Goal: Check status: Check status

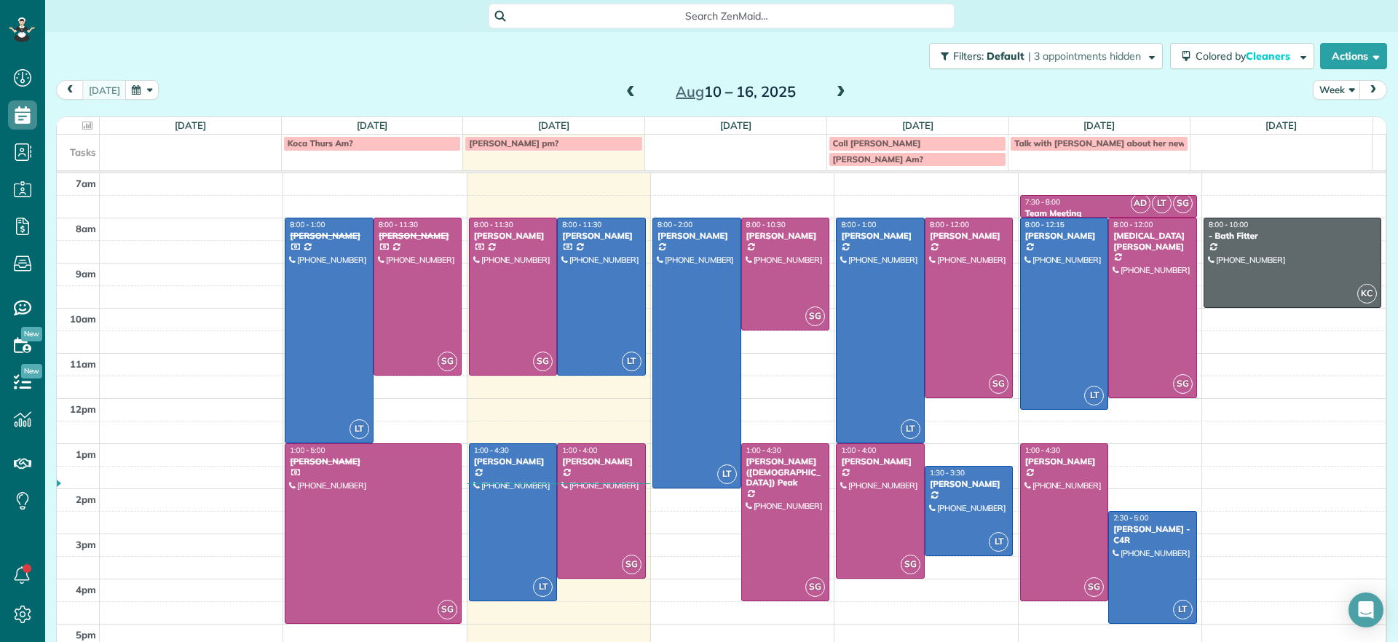
scroll to position [7, 7]
click at [833, 91] on span at bounding box center [841, 92] width 16 height 13
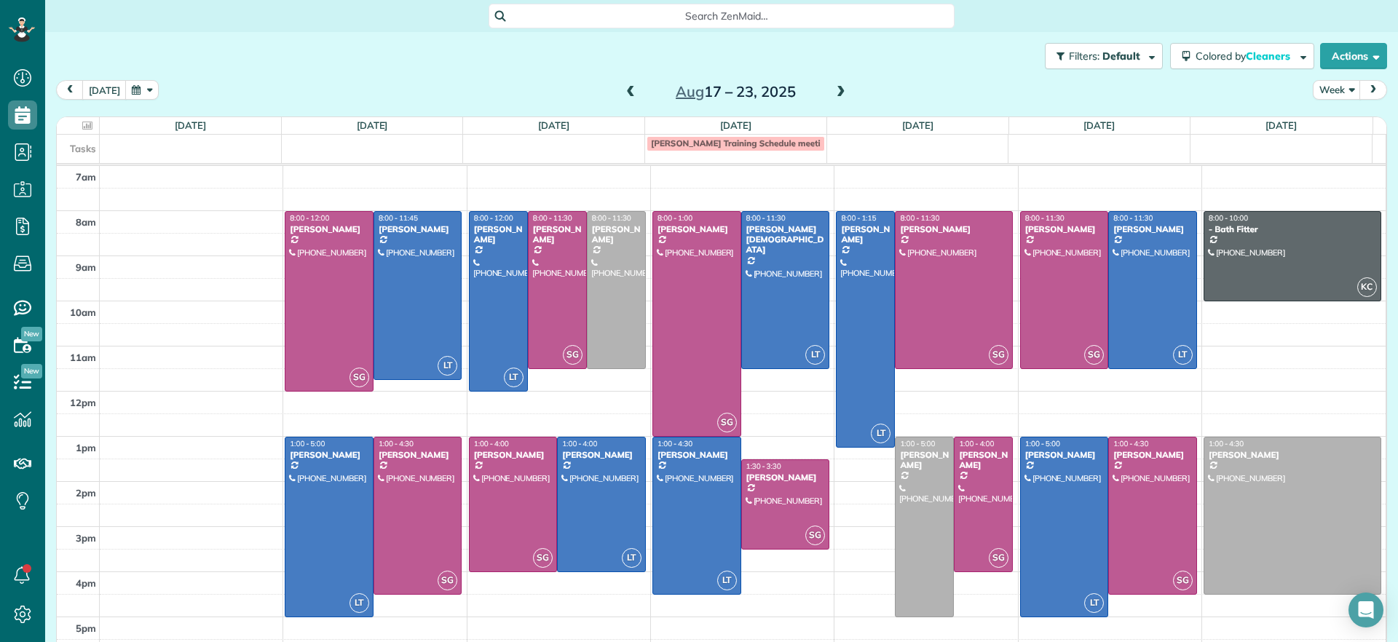
click at [833, 92] on span at bounding box center [841, 92] width 16 height 13
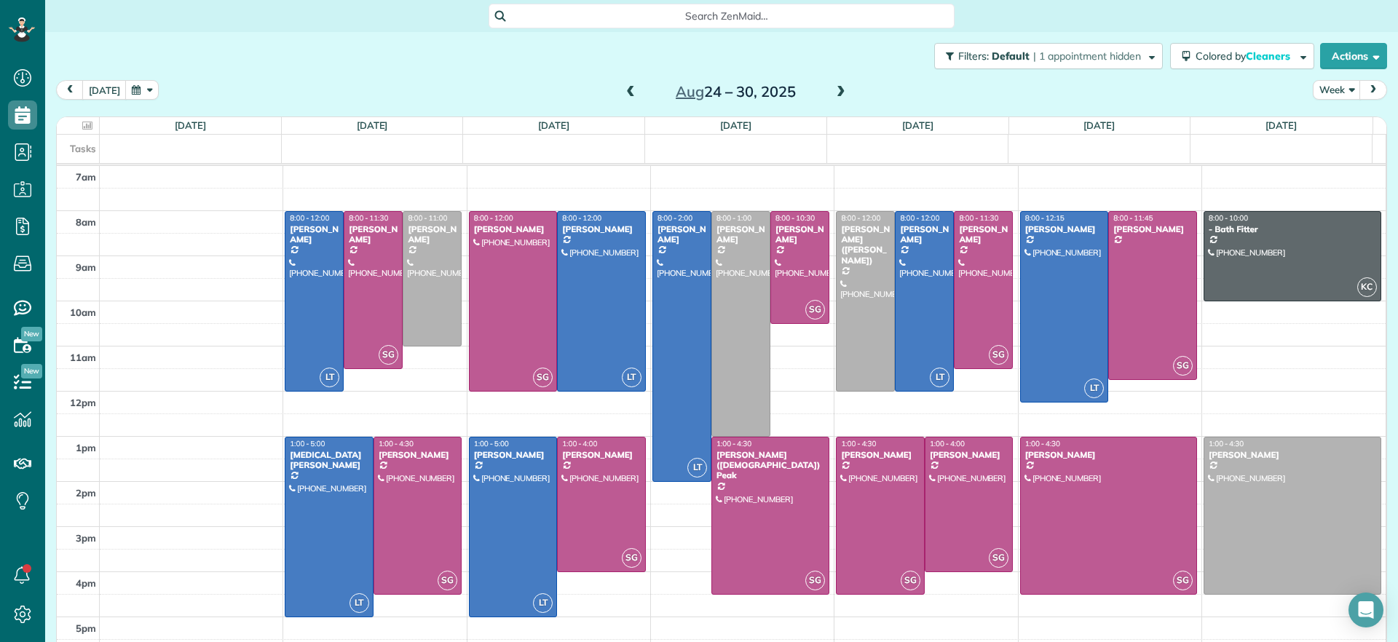
click at [678, 23] on span "Search ZenMaid…" at bounding box center [726, 16] width 443 height 15
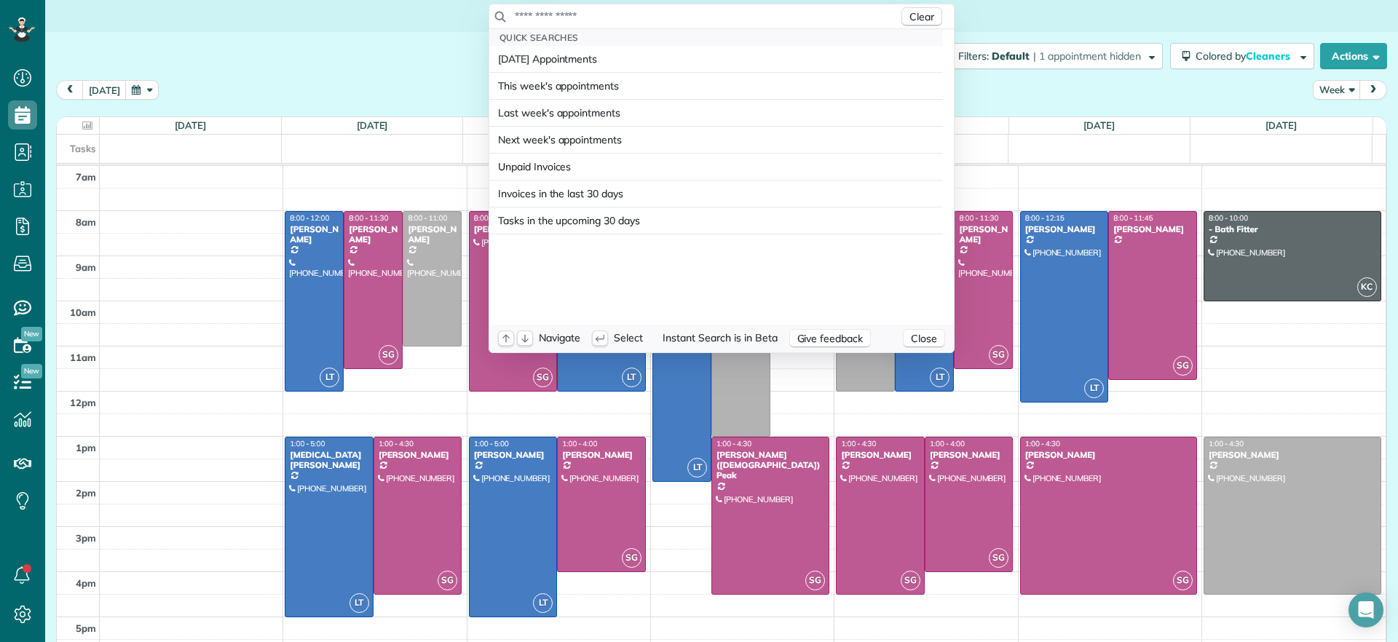
click at [682, 15] on input "text" at bounding box center [706, 16] width 384 height 15
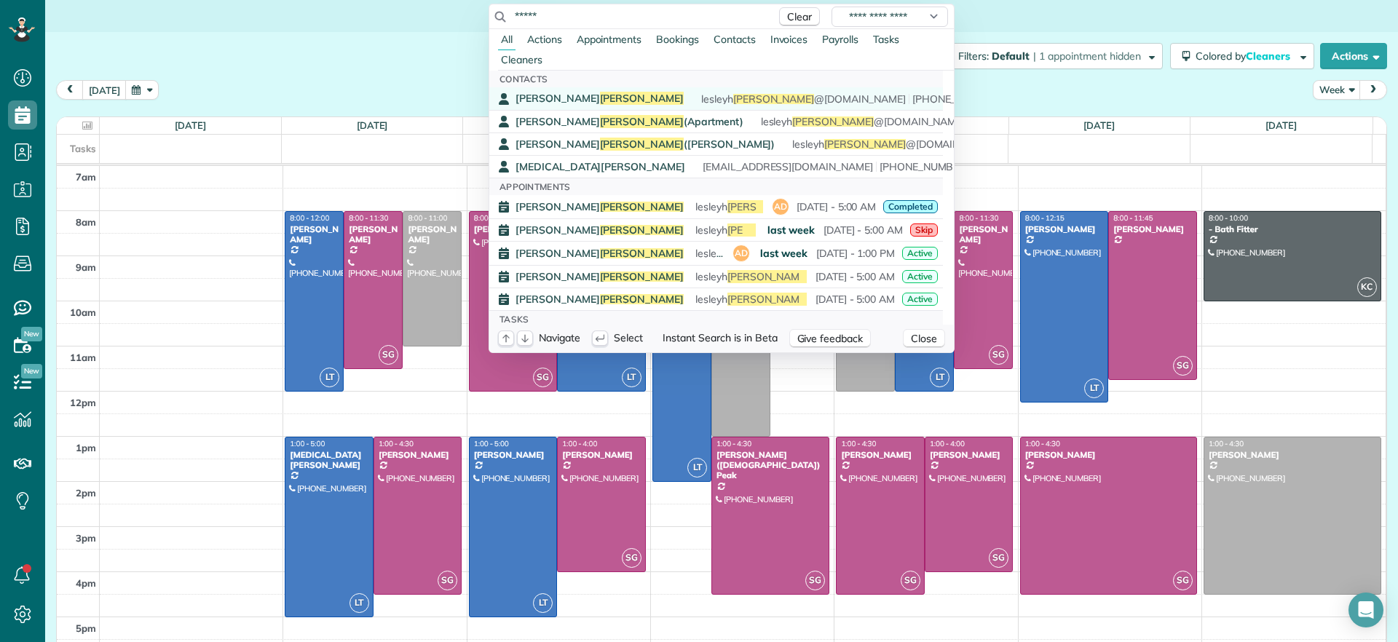
type input "*****"
click at [529, 104] on span "Lesley Bruno" at bounding box center [600, 98] width 168 height 13
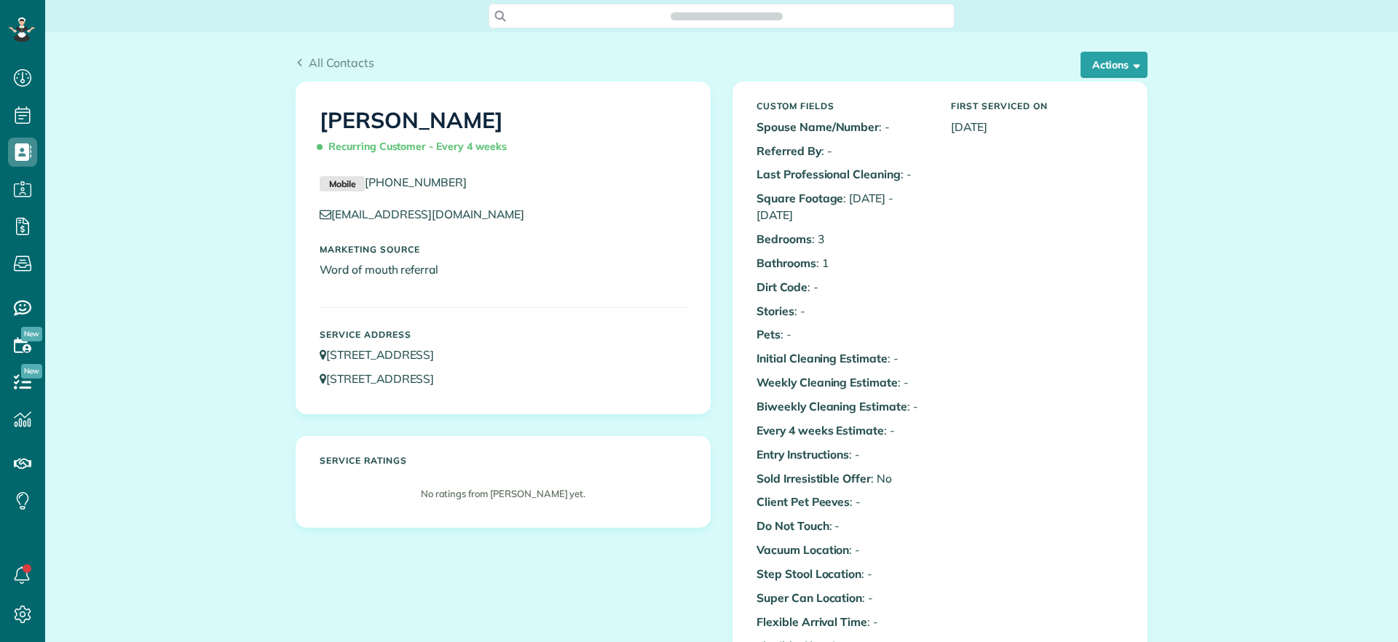
scroll to position [7, 7]
click at [1083, 76] on button "Actions" at bounding box center [1114, 65] width 67 height 26
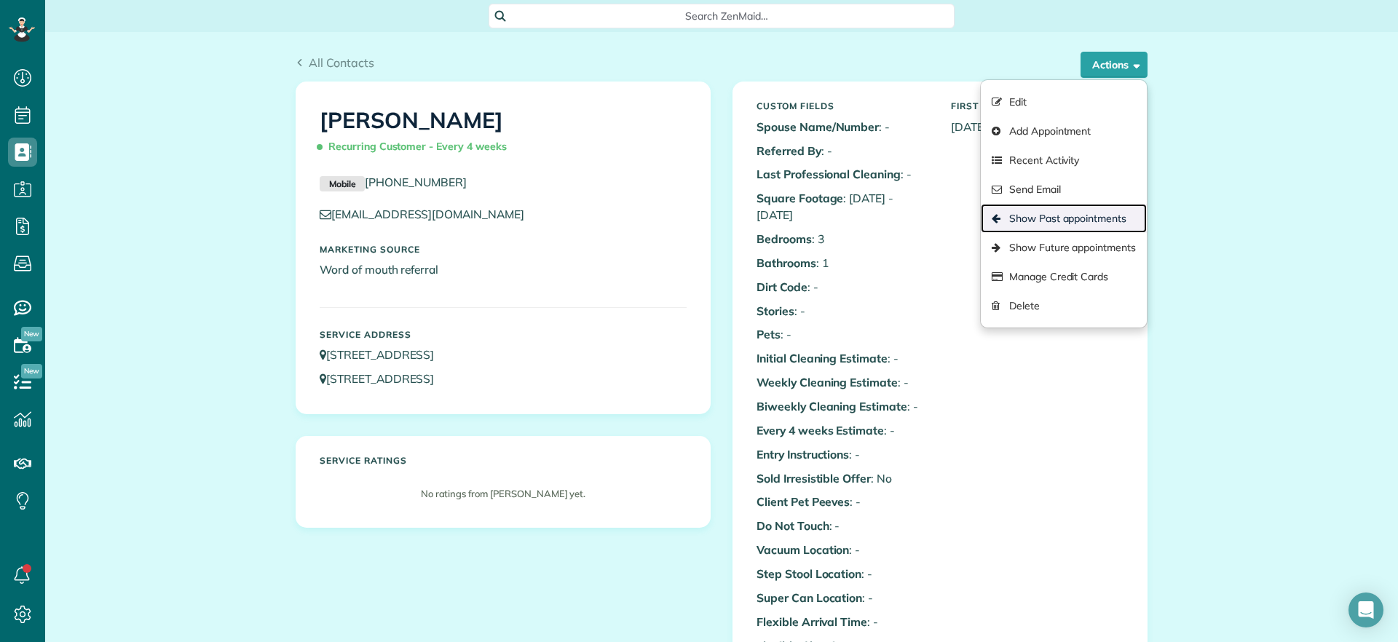
click at [1067, 226] on link "Show Past appointments" at bounding box center [1064, 218] width 166 height 29
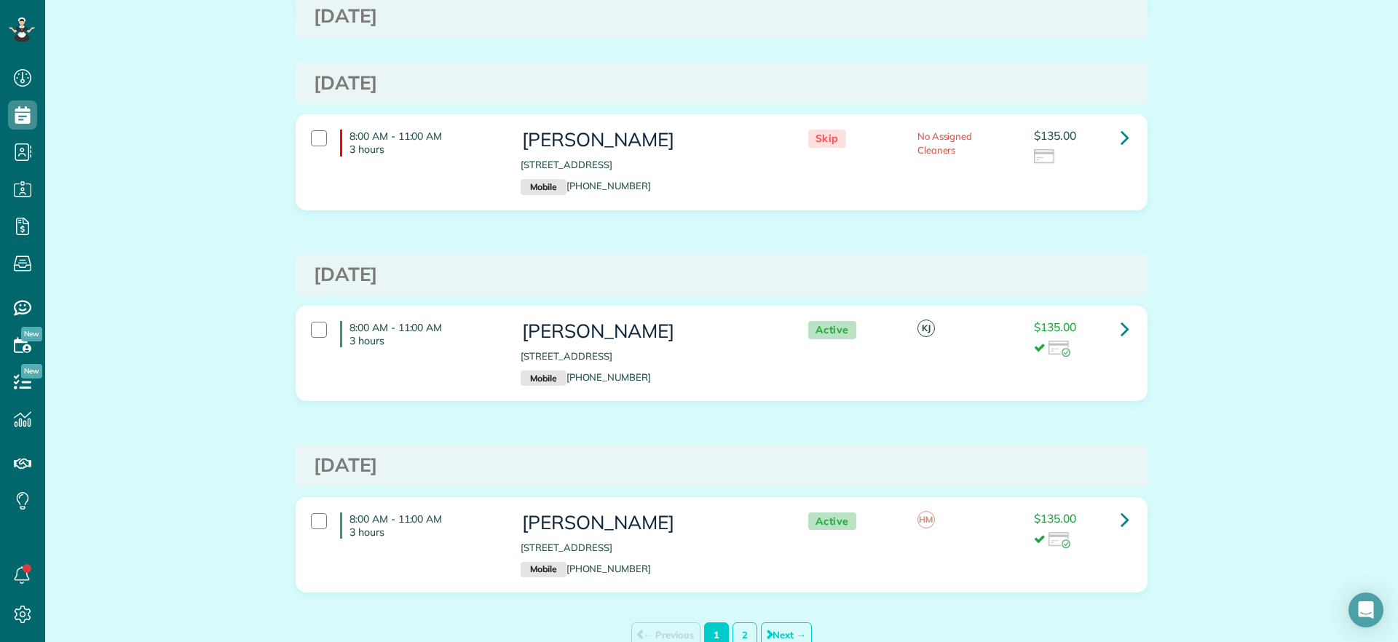
scroll to position [9140, 0]
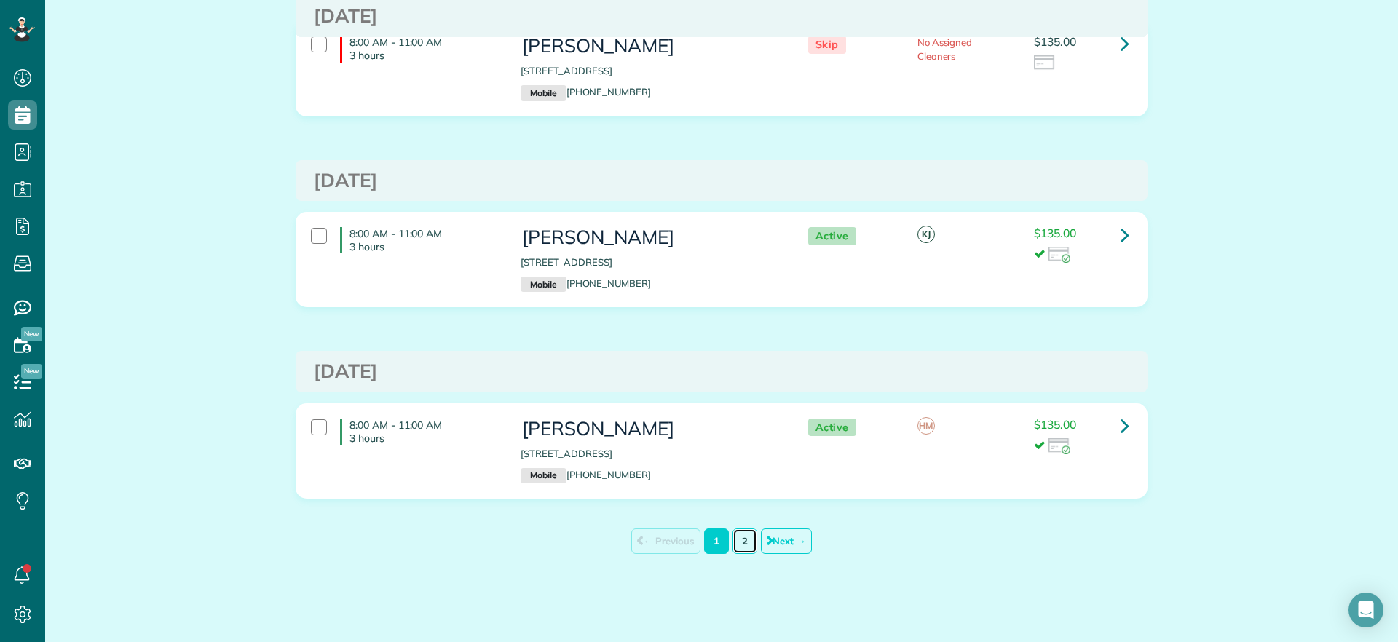
click at [740, 550] on link "2" at bounding box center [745, 541] width 25 height 25
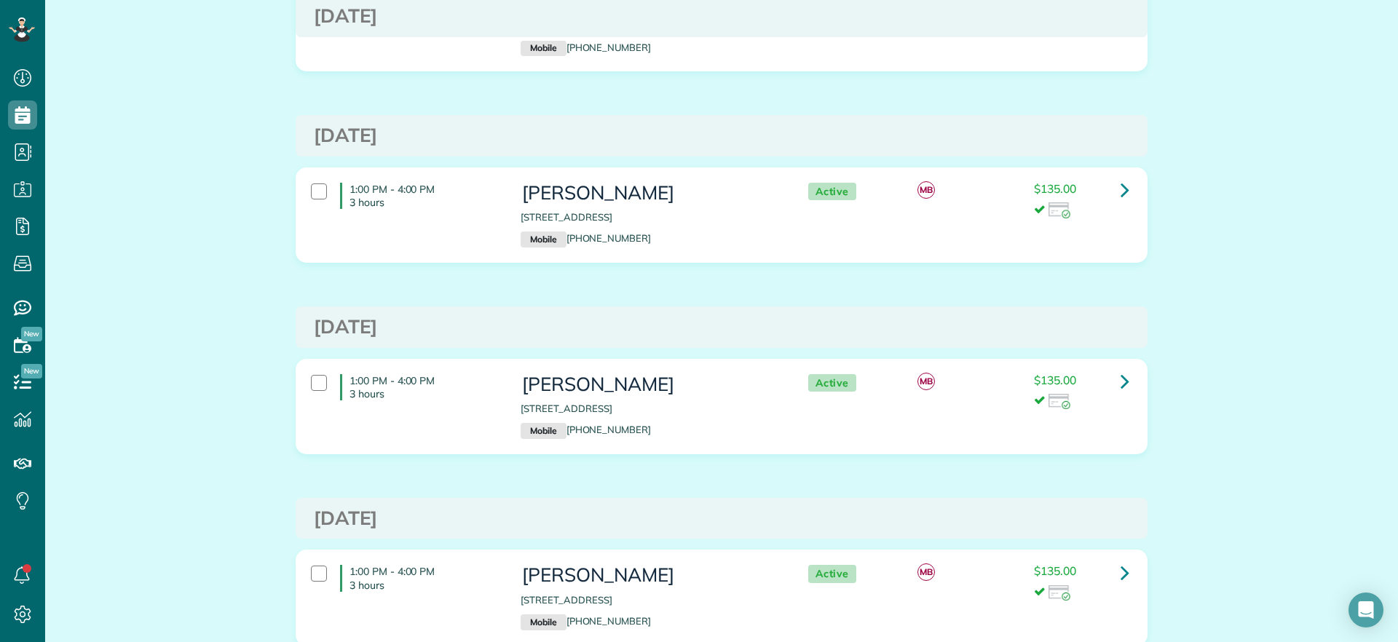
scroll to position [2632, 0]
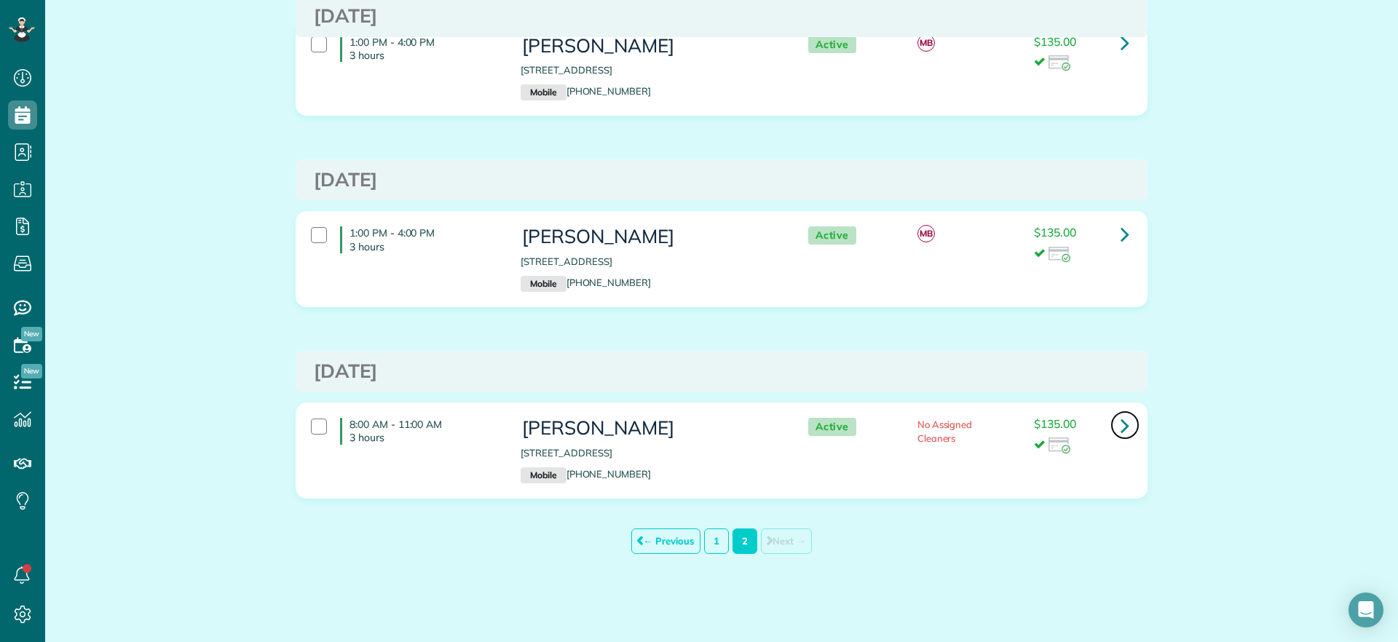
click at [1125, 437] on link at bounding box center [1125, 425] width 29 height 29
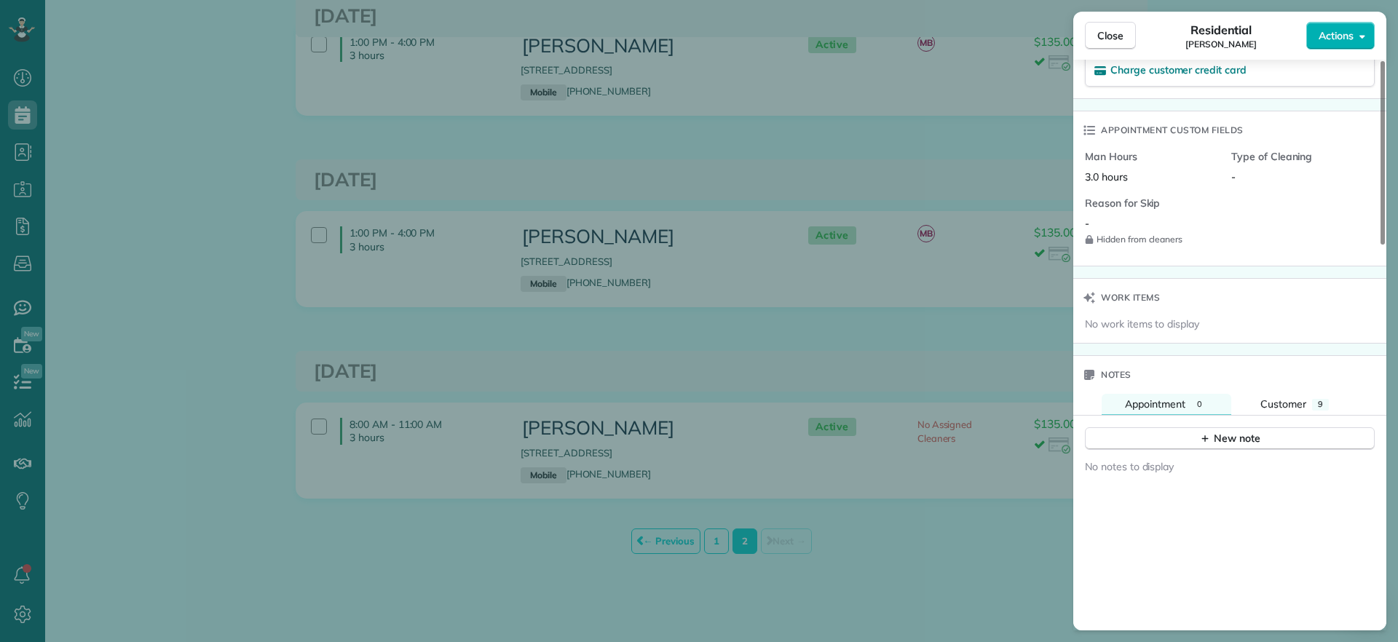
scroll to position [728, 0]
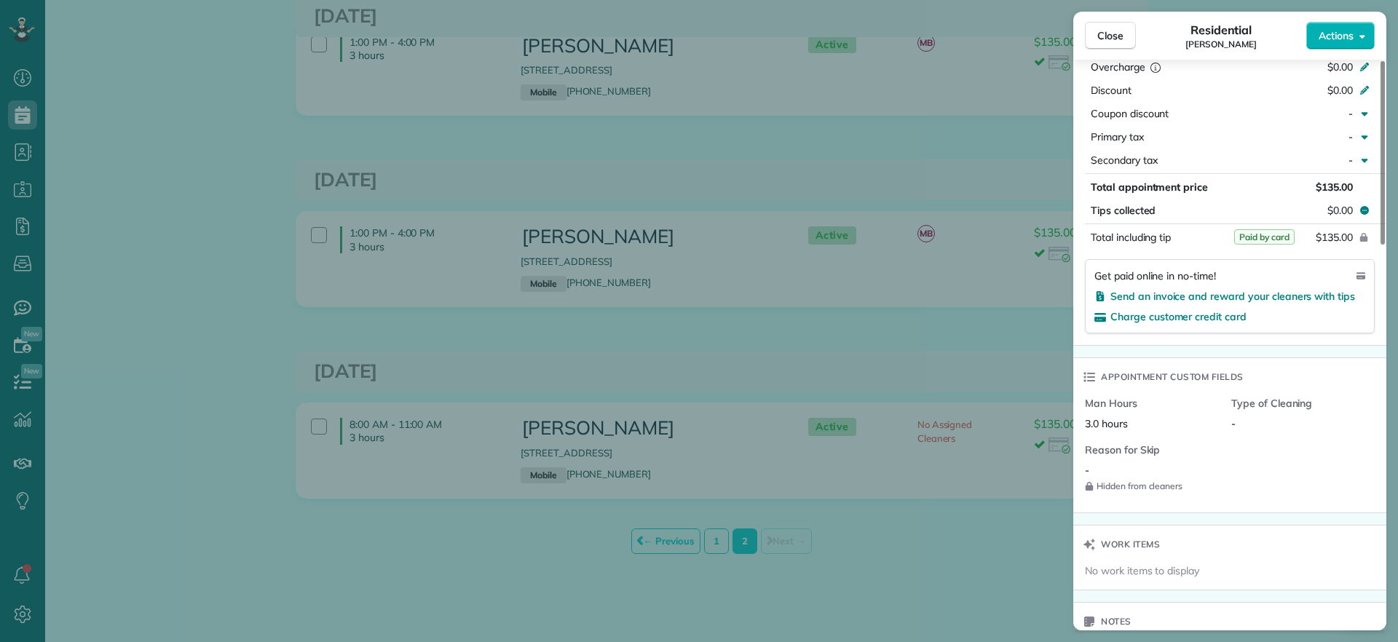
click at [936, 557] on div "Close Residential Lesley Bruno Actions Status Active Lesley Bruno · Open profil…" at bounding box center [699, 321] width 1398 height 642
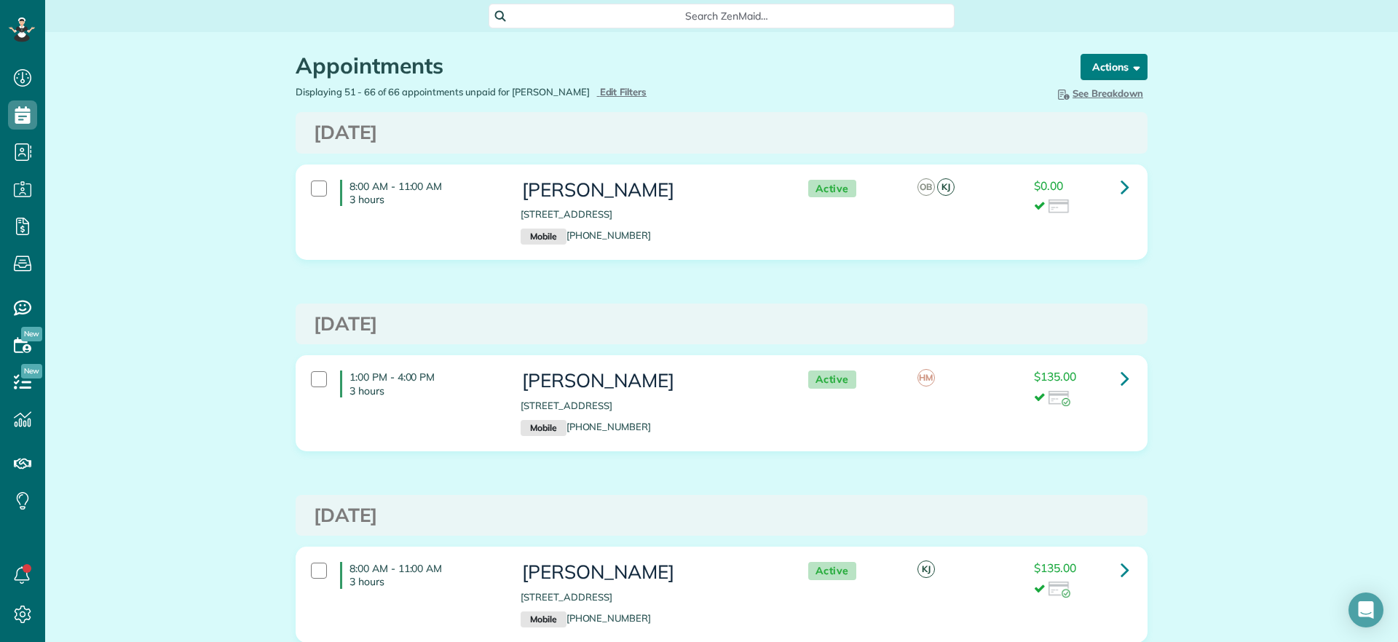
click at [1117, 73] on button "Actions" at bounding box center [1114, 67] width 67 height 26
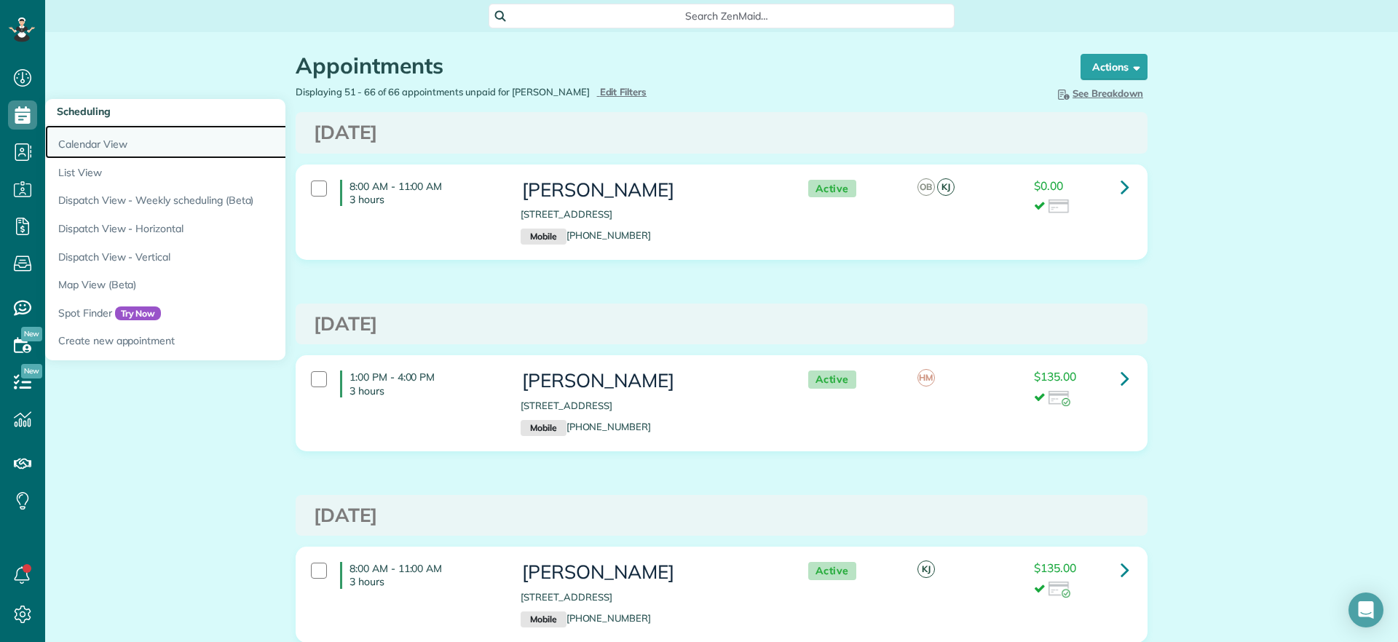
click at [61, 131] on link "Calendar View" at bounding box center [227, 141] width 364 height 33
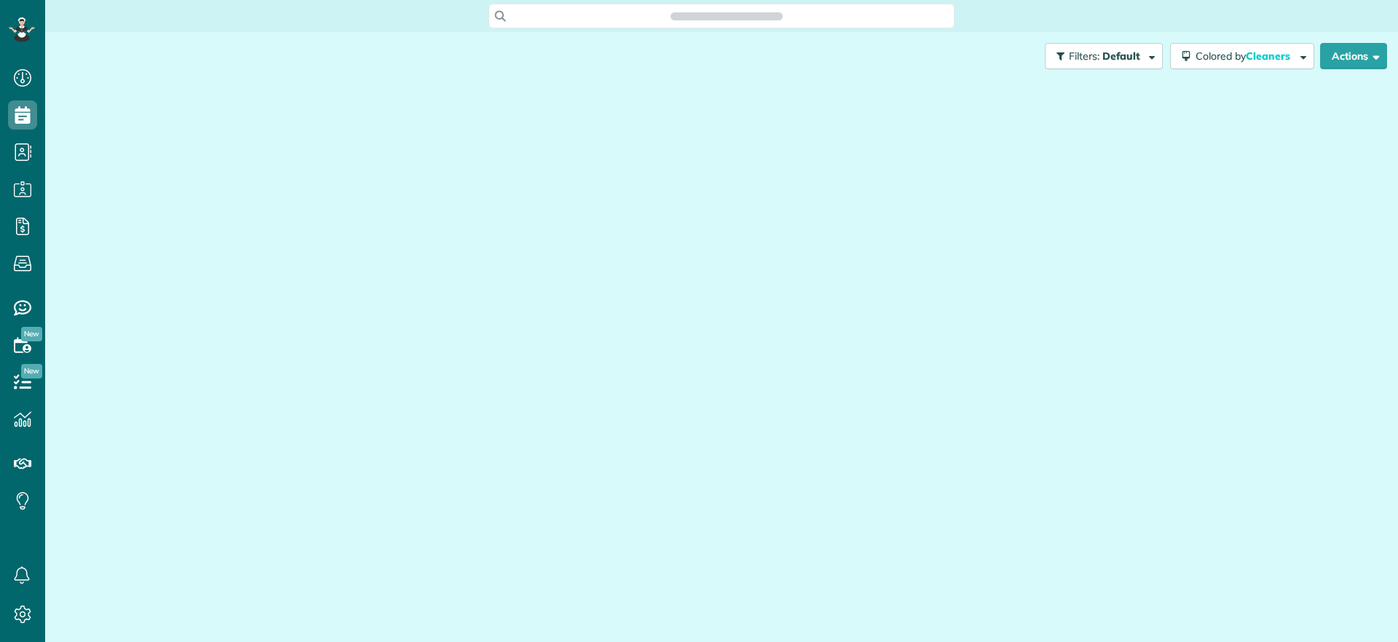
scroll to position [7, 7]
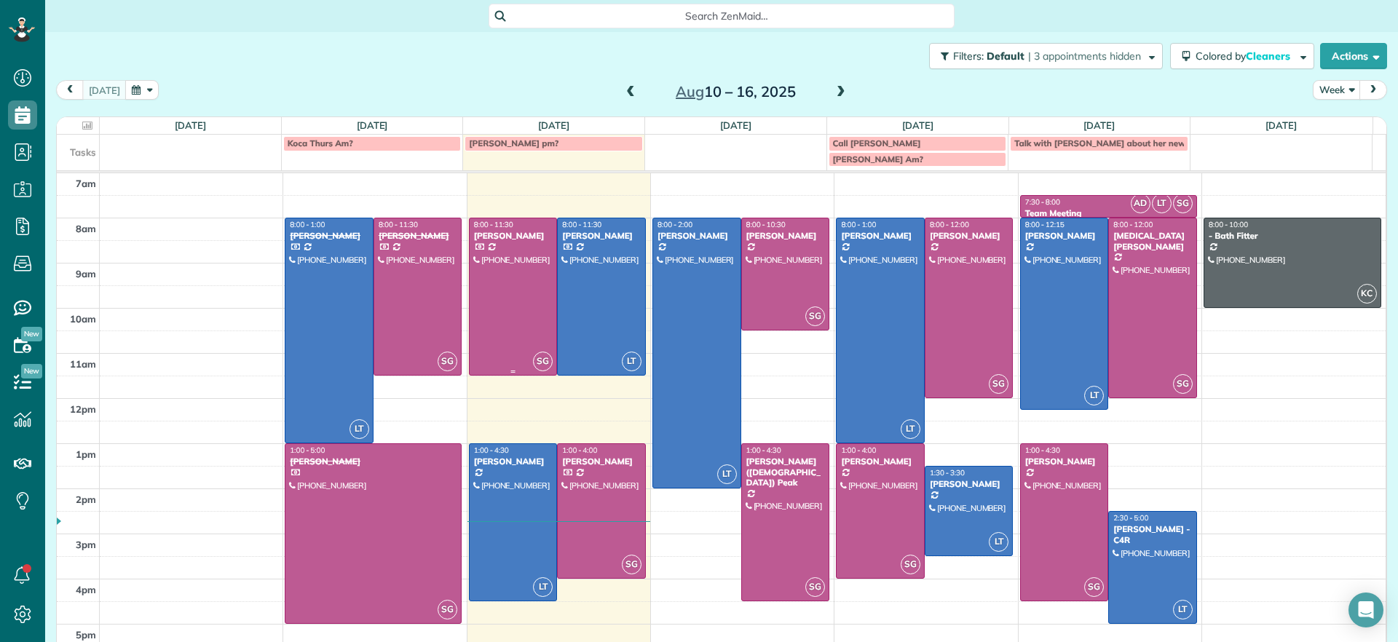
click at [521, 276] on div at bounding box center [513, 296] width 87 height 157
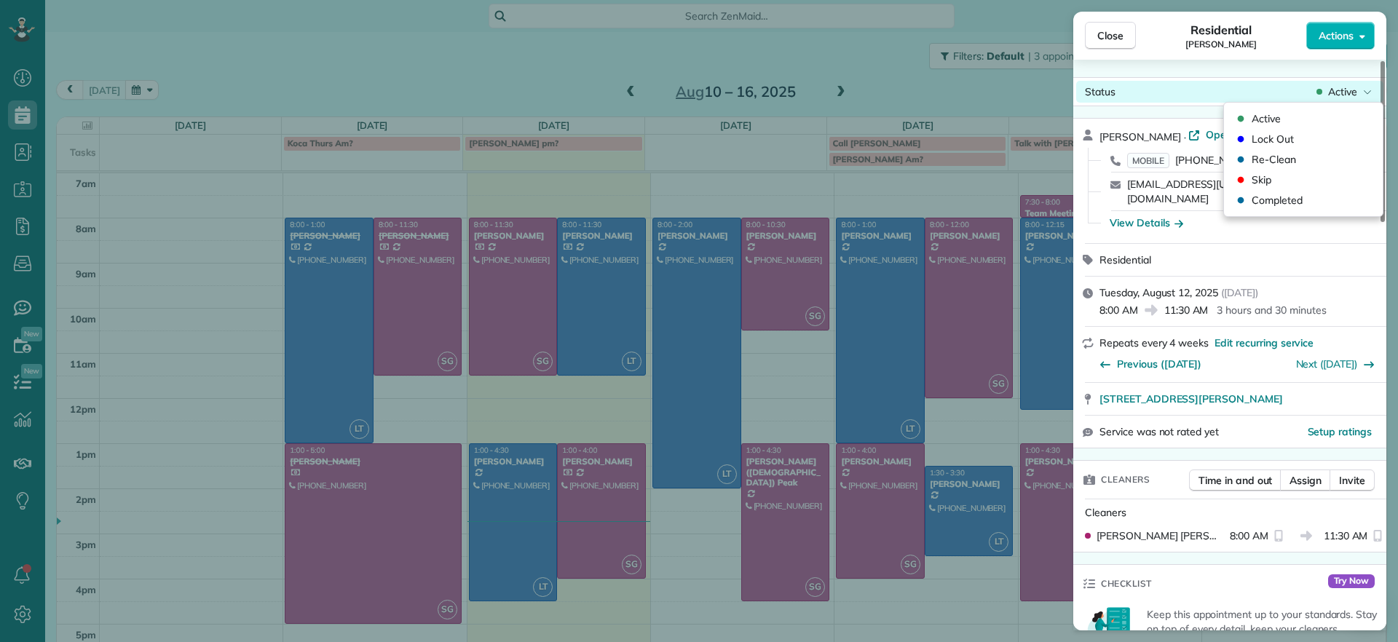
click at [1357, 94] on span "Active" at bounding box center [1342, 91] width 29 height 15
click at [1283, 193] on span "Completed" at bounding box center [1277, 200] width 51 height 15
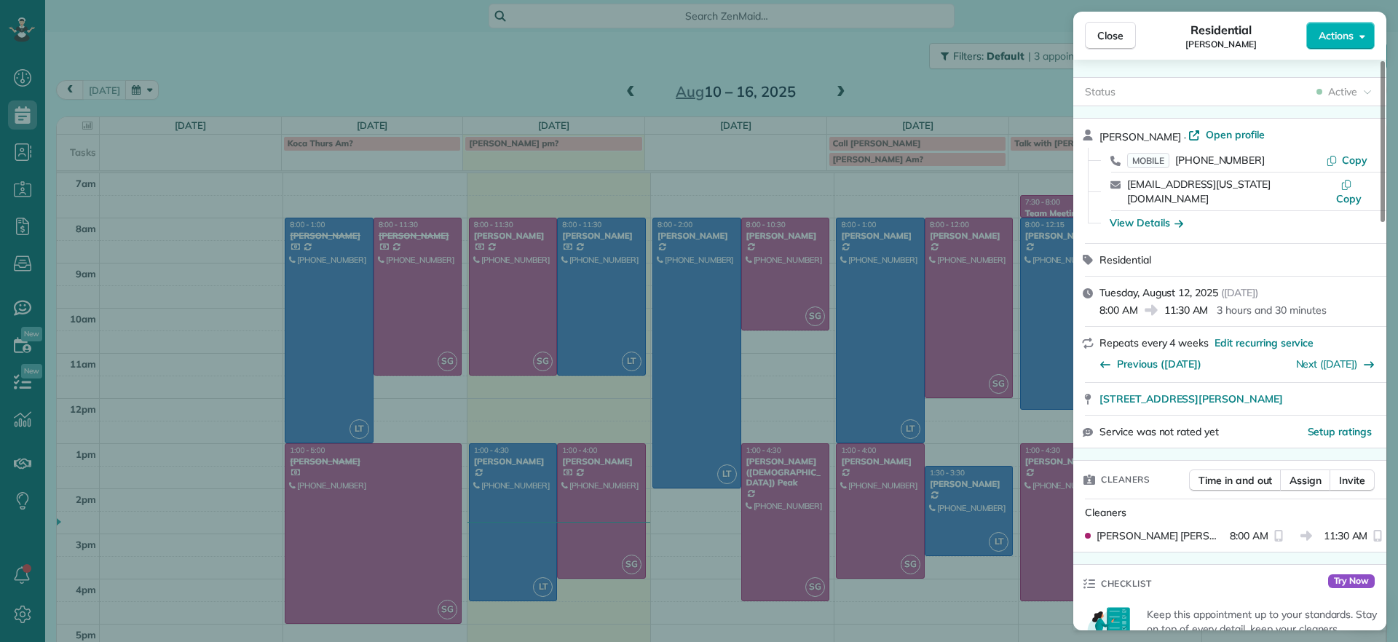
click at [566, 297] on div "Close Residential [PERSON_NAME] Actions Status Active [PERSON_NAME] · Open prof…" at bounding box center [699, 321] width 1398 height 642
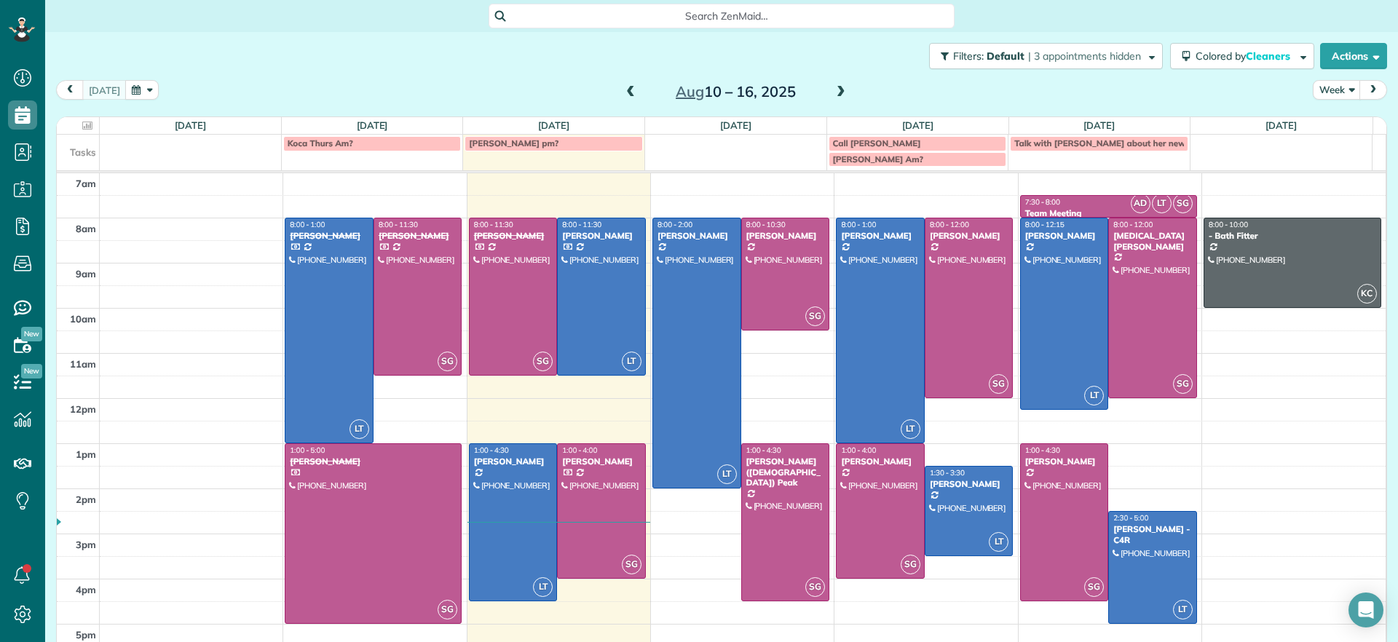
click at [581, 301] on div at bounding box center [601, 296] width 87 height 157
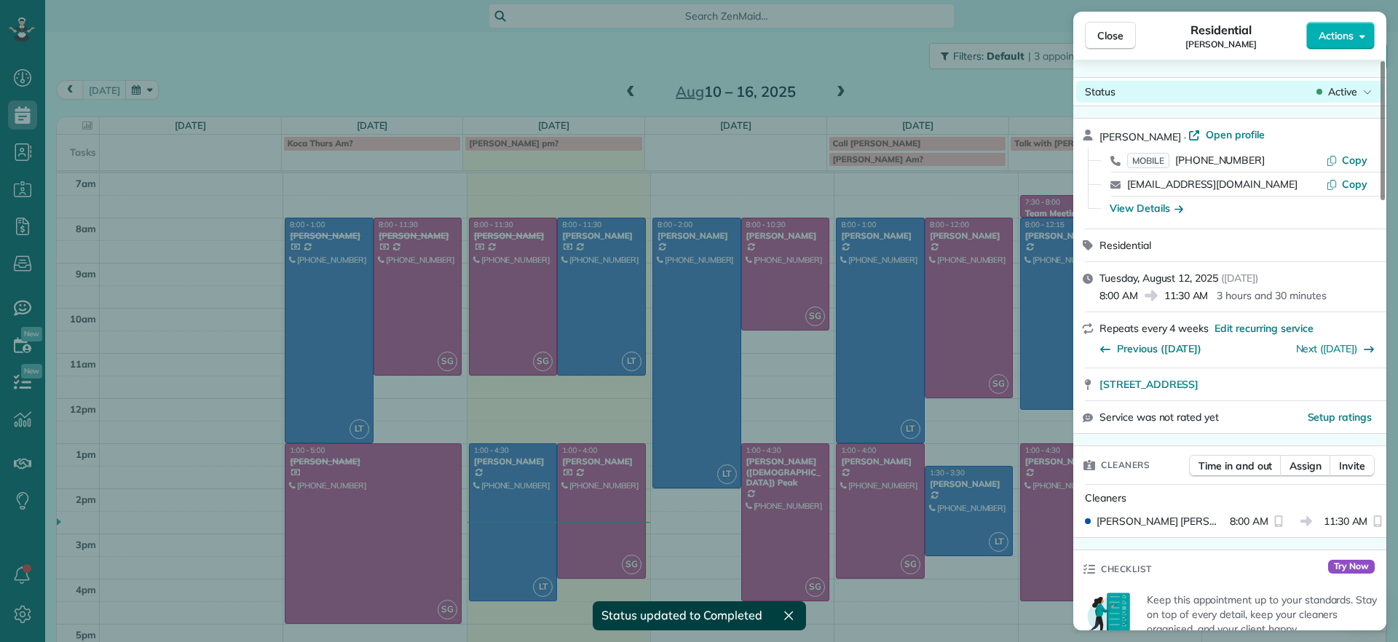
click at [1337, 91] on span "Active" at bounding box center [1342, 91] width 29 height 15
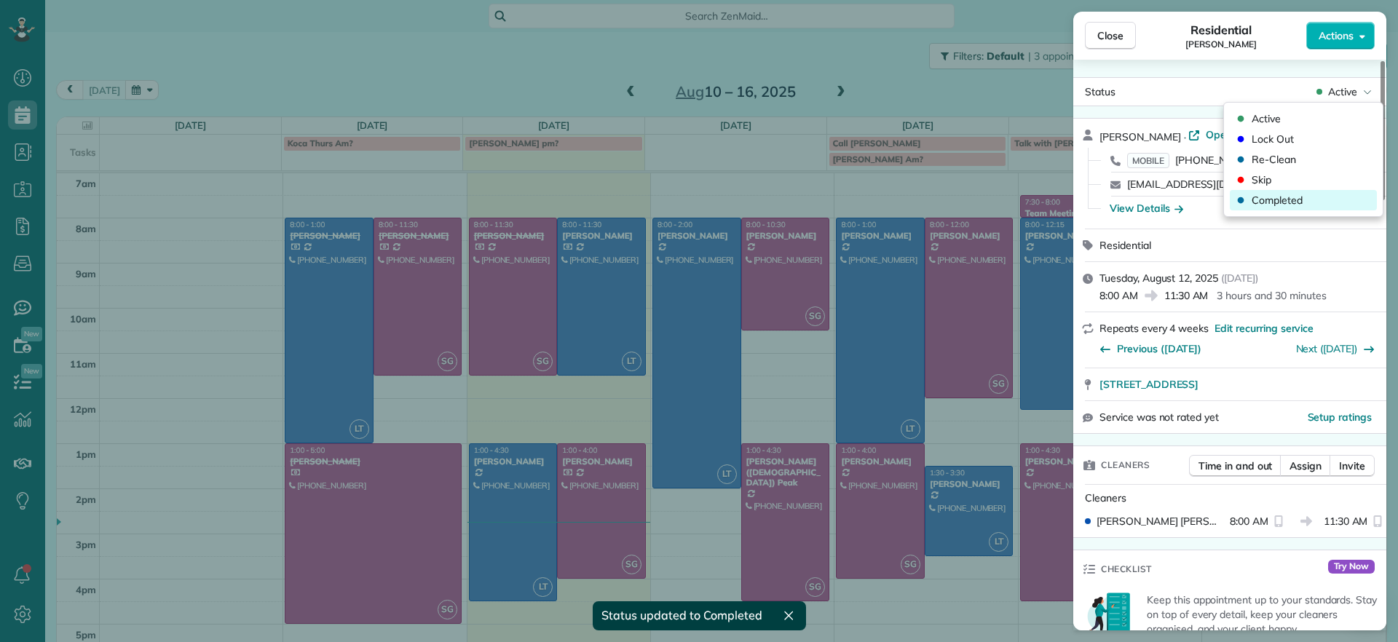
click at [1314, 197] on div "Completed" at bounding box center [1303, 200] width 147 height 20
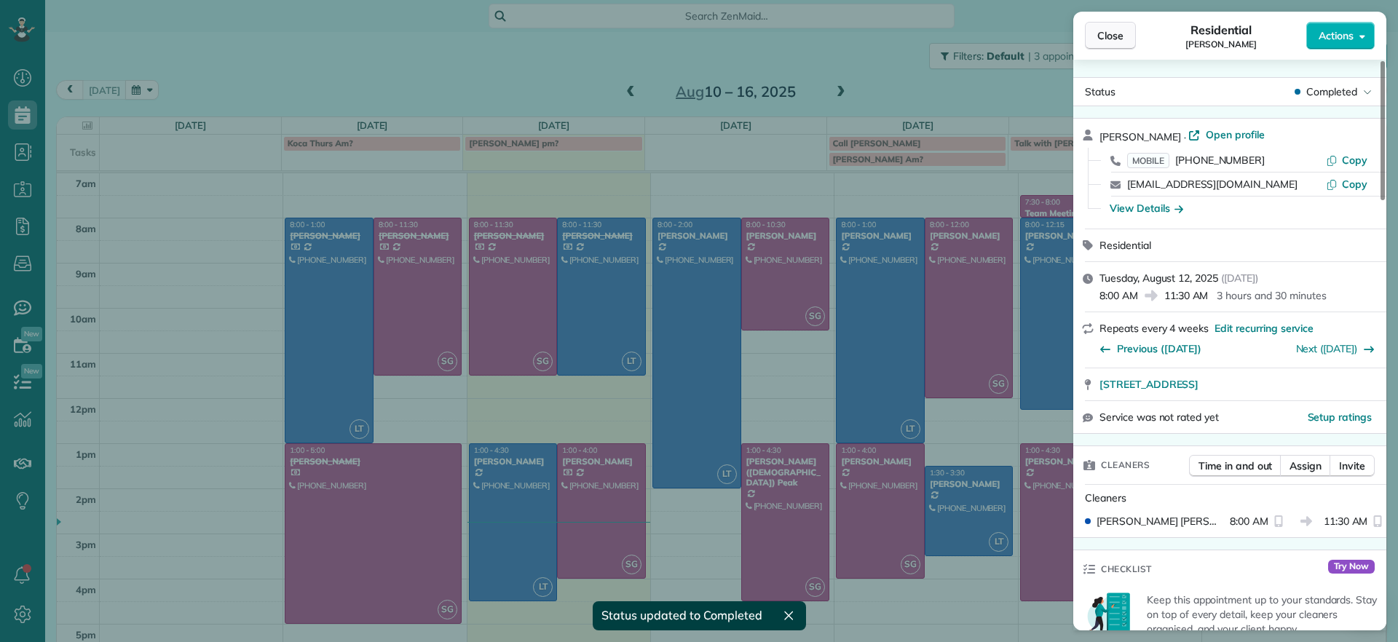
click at [1099, 40] on span "Close" at bounding box center [1110, 35] width 26 height 15
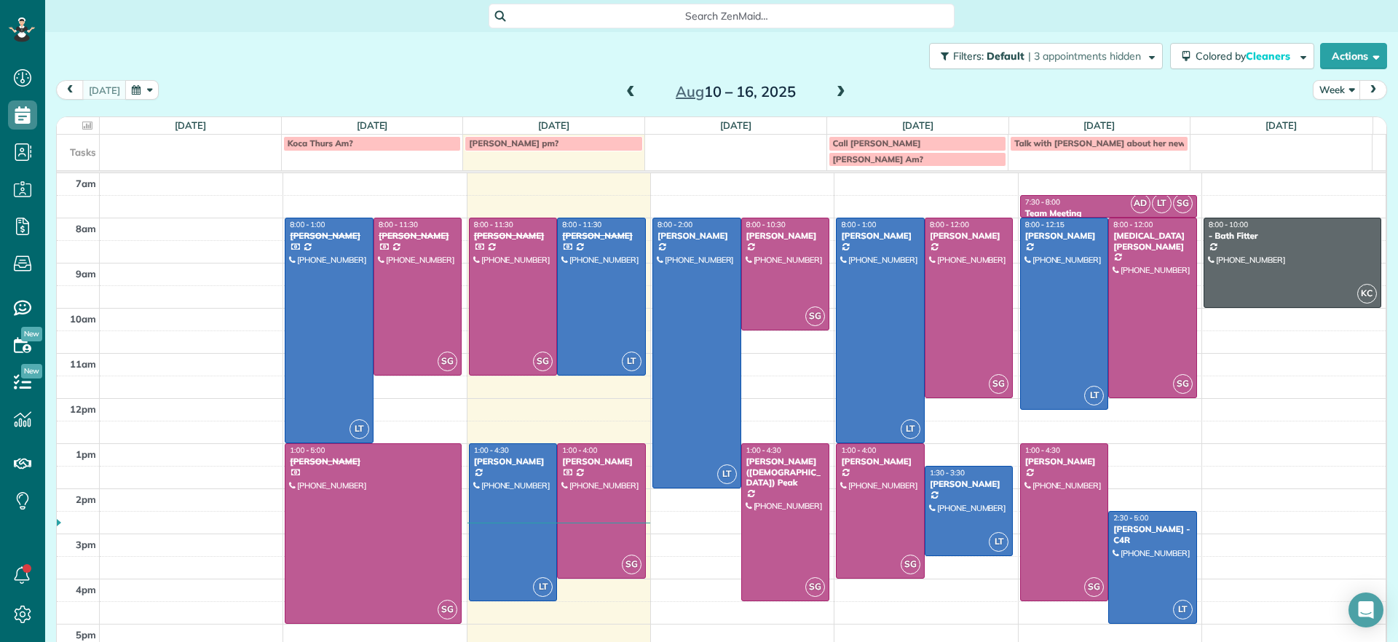
click at [833, 98] on span at bounding box center [841, 92] width 16 height 13
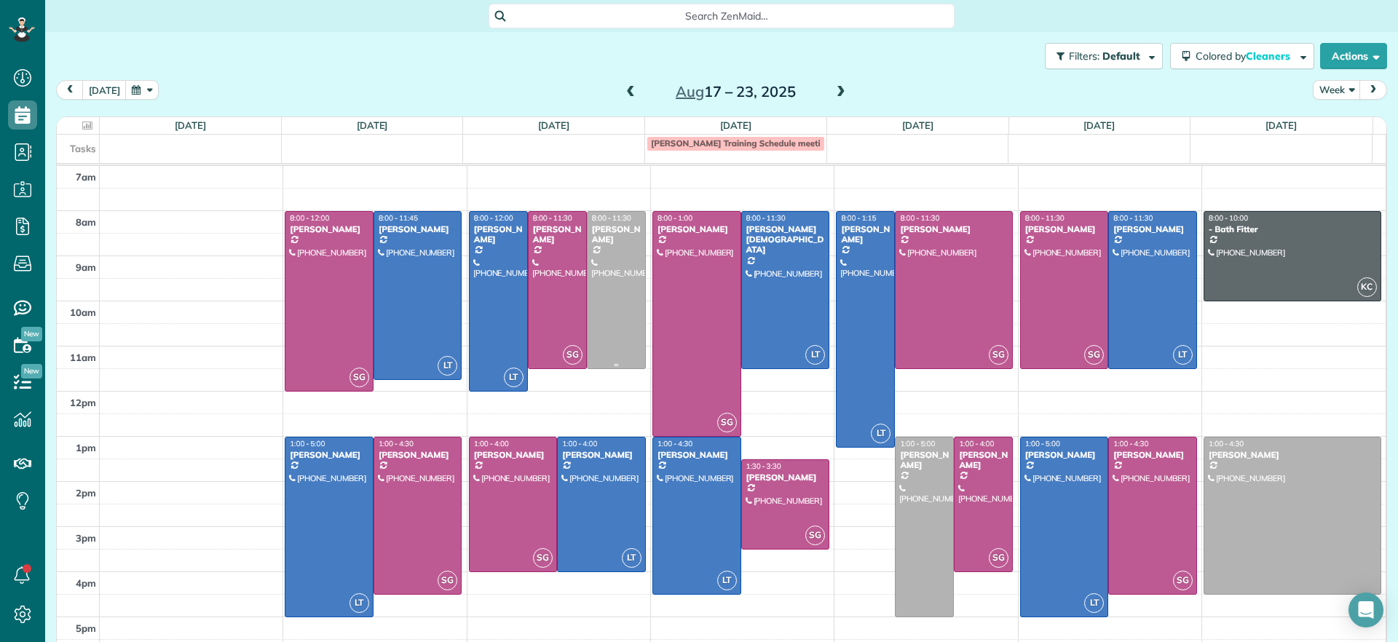
click at [624, 331] on div at bounding box center [617, 290] width 58 height 157
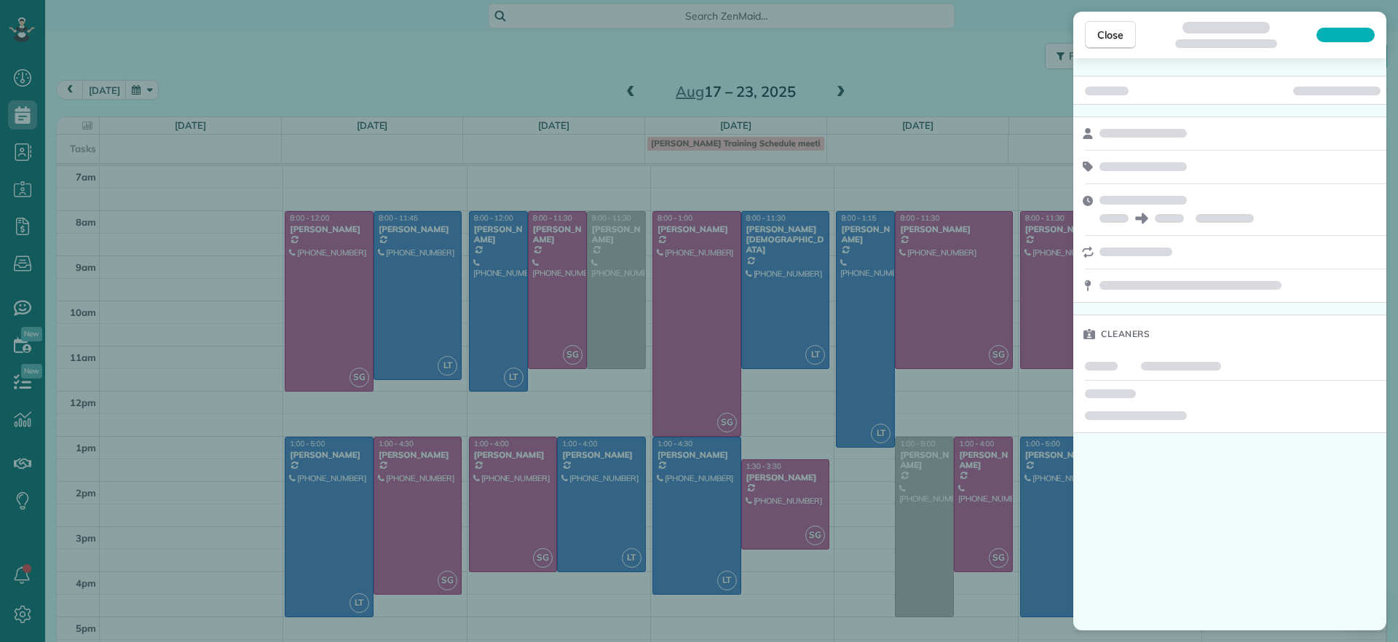
click at [471, 50] on div "Close Cleaners" at bounding box center [699, 321] width 1398 height 642
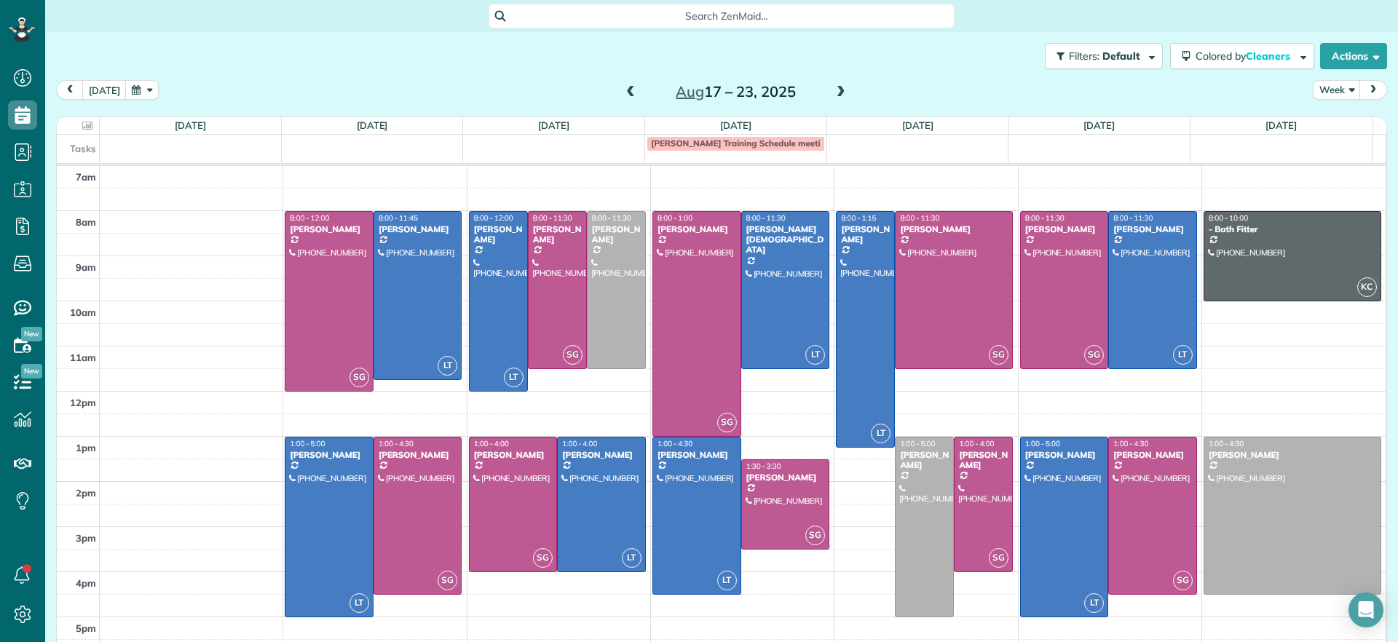
click at [619, 90] on div "[DATE] – [DATE]" at bounding box center [735, 91] width 233 height 23
click at [623, 84] on span at bounding box center [631, 93] width 16 height 22
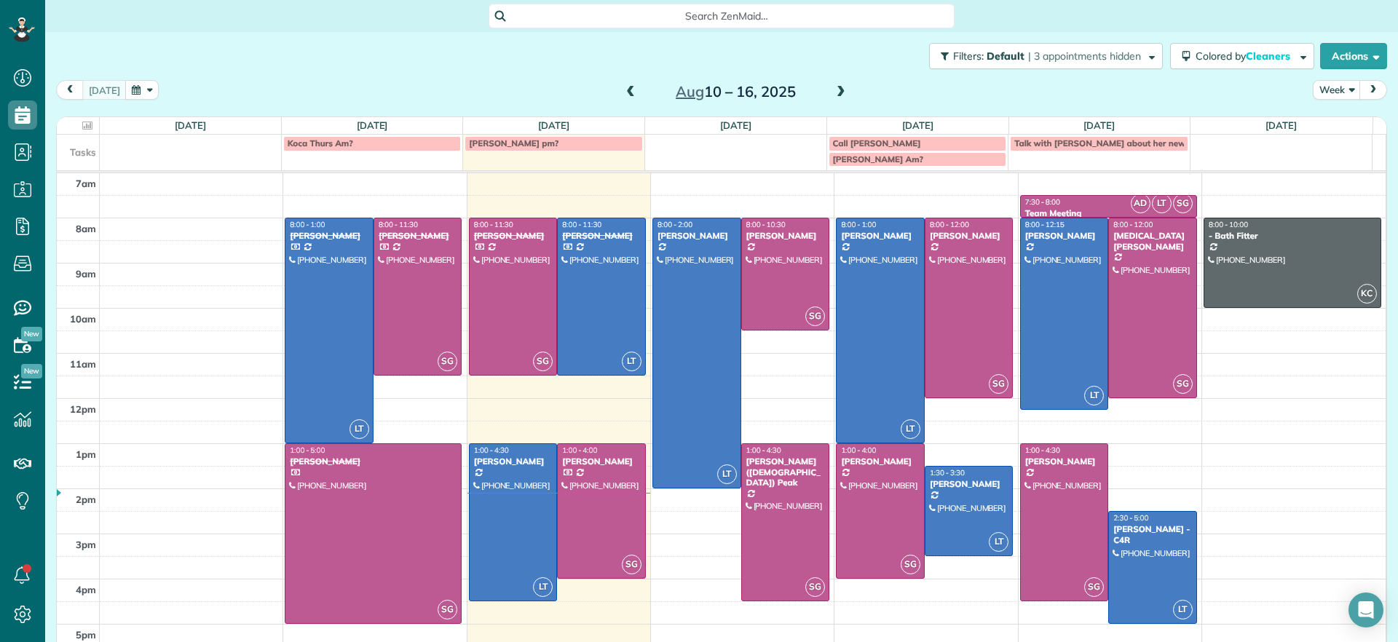
click at [833, 91] on span at bounding box center [841, 92] width 16 height 13
